Goal: Transaction & Acquisition: Purchase product/service

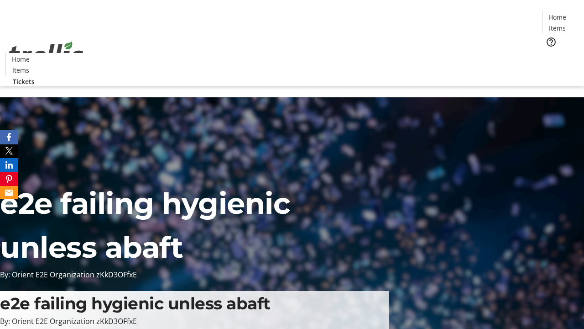
click at [549, 53] on span "Tickets" at bounding box center [560, 58] width 22 height 10
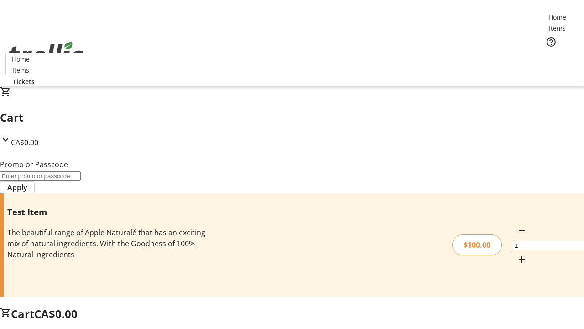
type input "PERCENT"
